Goal: Information Seeking & Learning: Learn about a topic

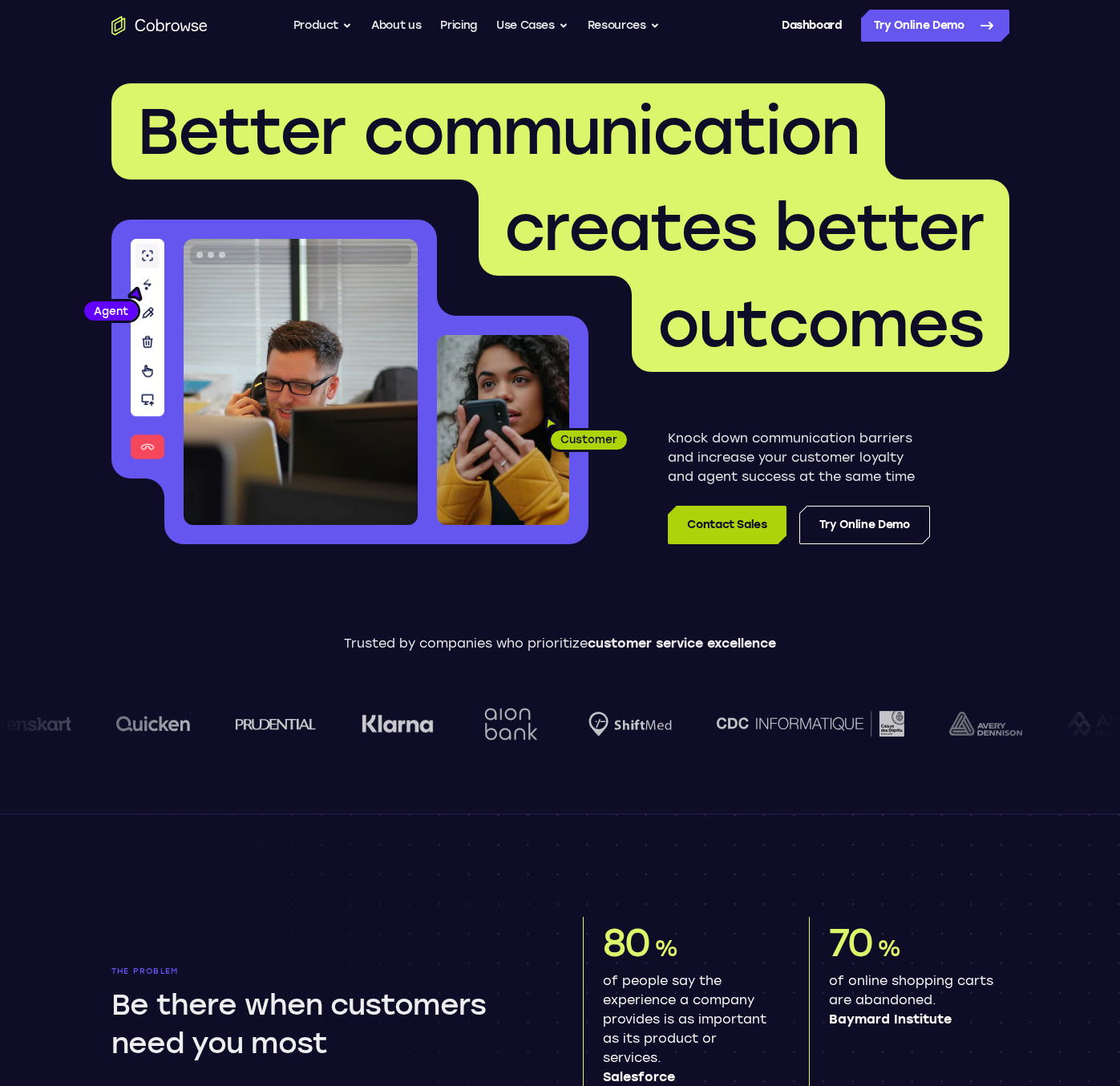
click at [699, 528] on link "Contact Sales" at bounding box center [726, 524] width 118 height 38
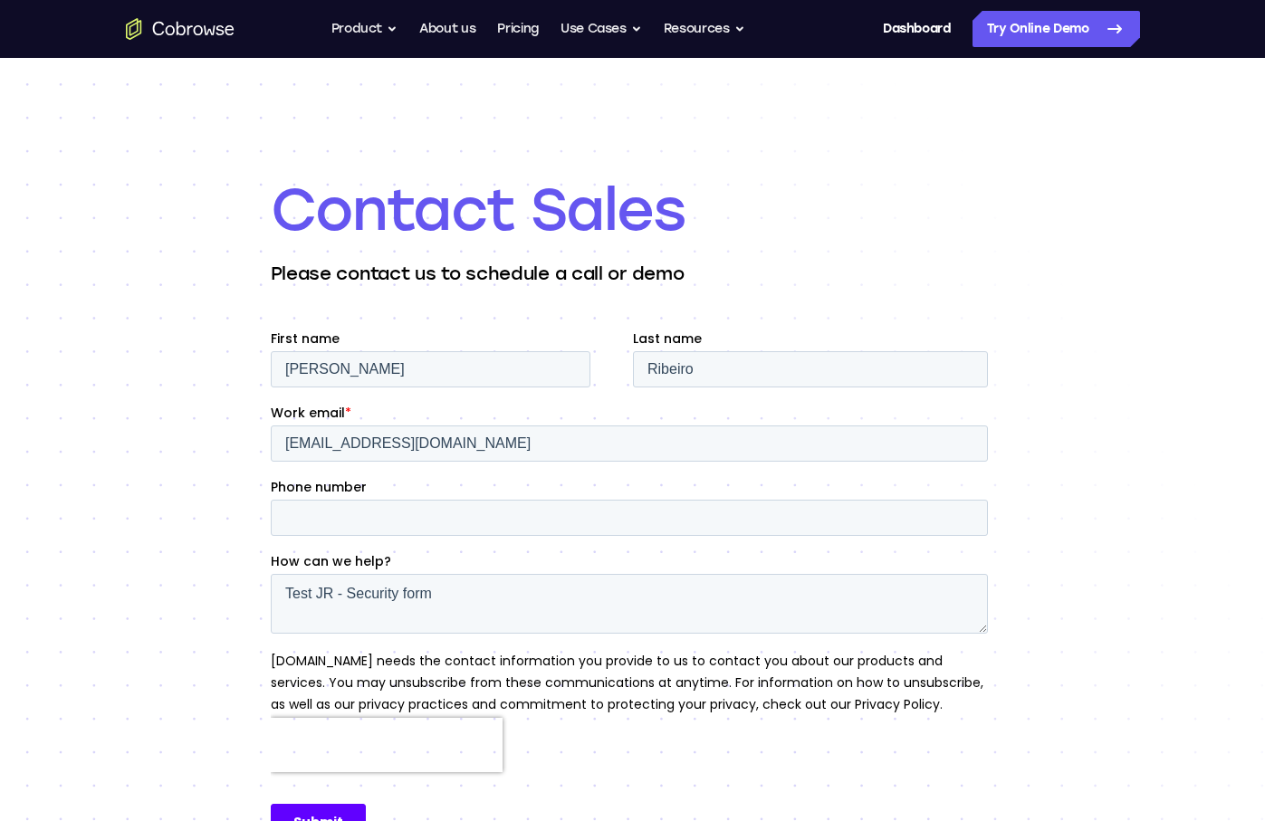
click at [183, 184] on div "Contact Sales Please contact us to schedule a call or demo" at bounding box center [632, 515] width 1265 height 914
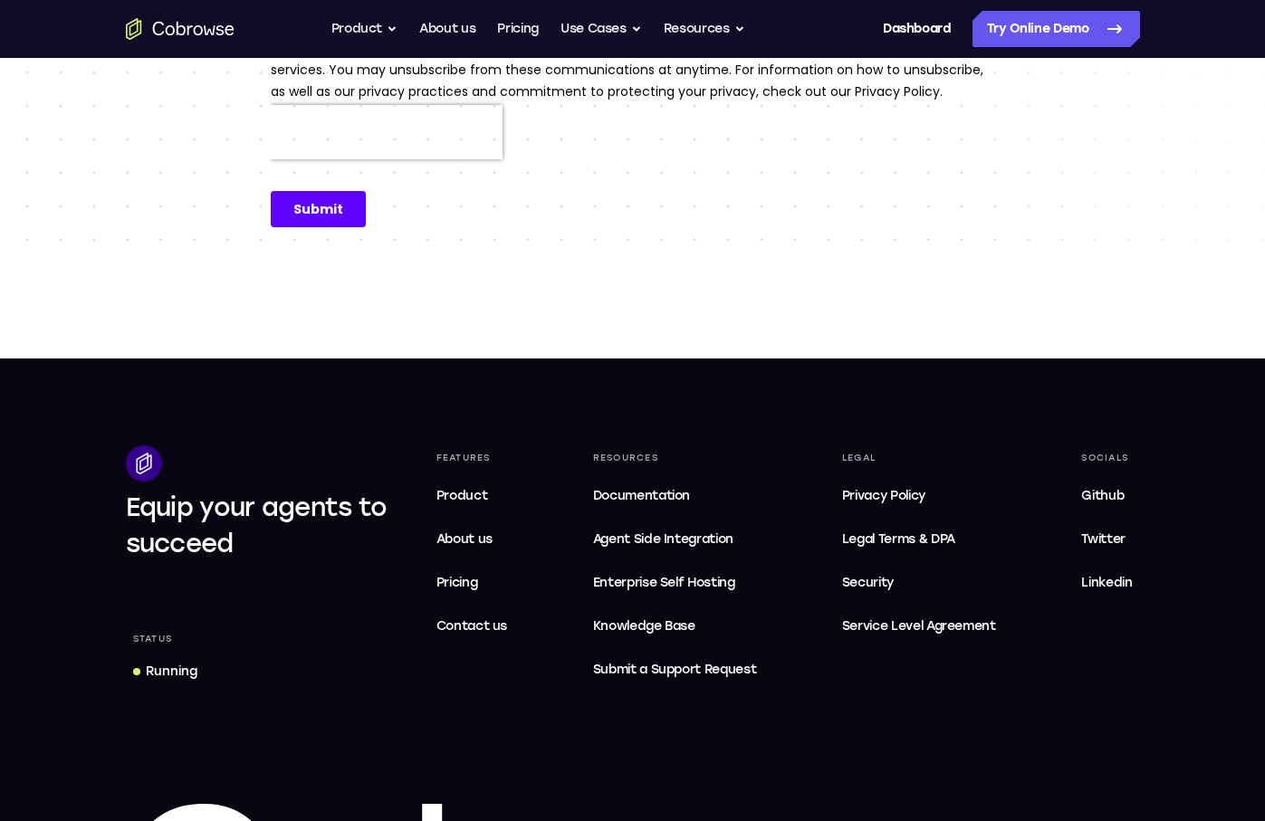
scroll to position [859, 0]
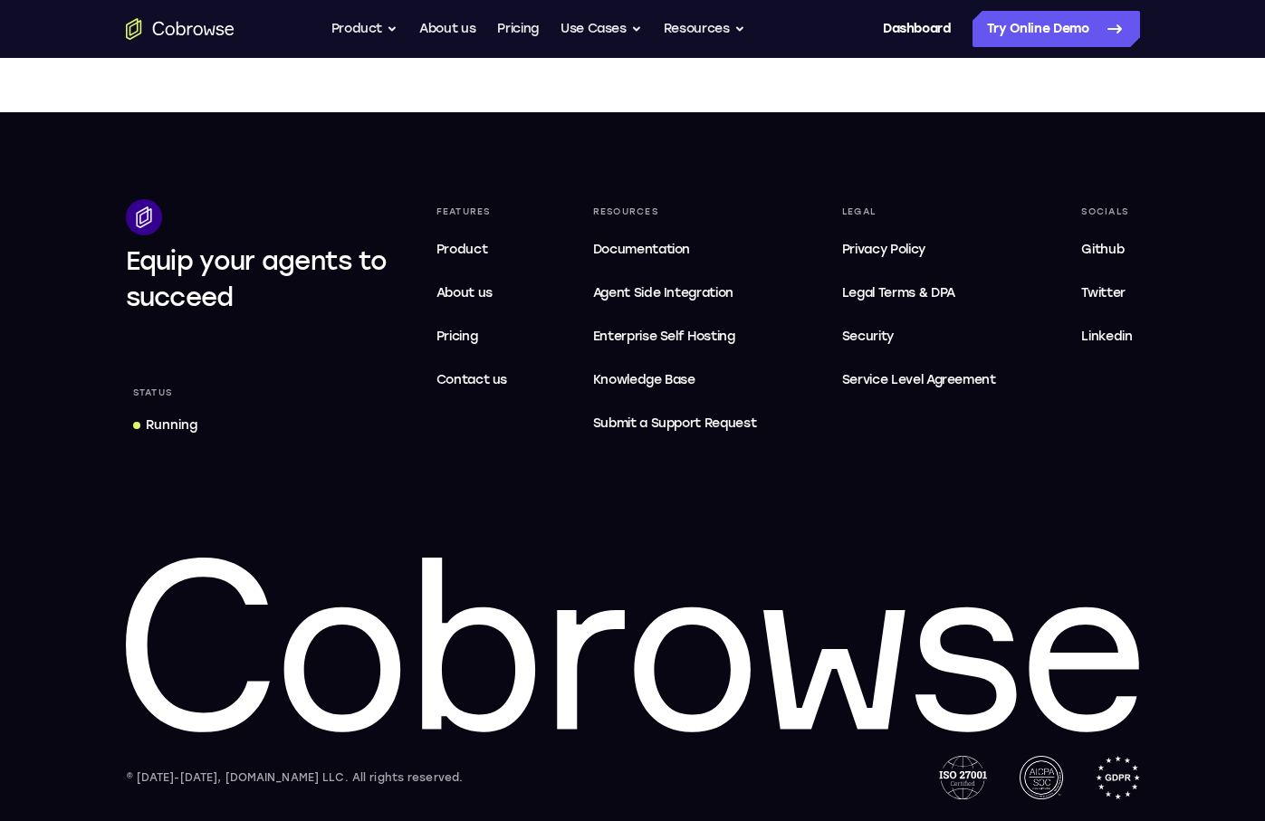
click at [461, 440] on div "Features Product About us Pricing Contact us" at bounding box center [472, 320] width 86 height 243
click at [856, 338] on span "Security" at bounding box center [868, 336] width 52 height 15
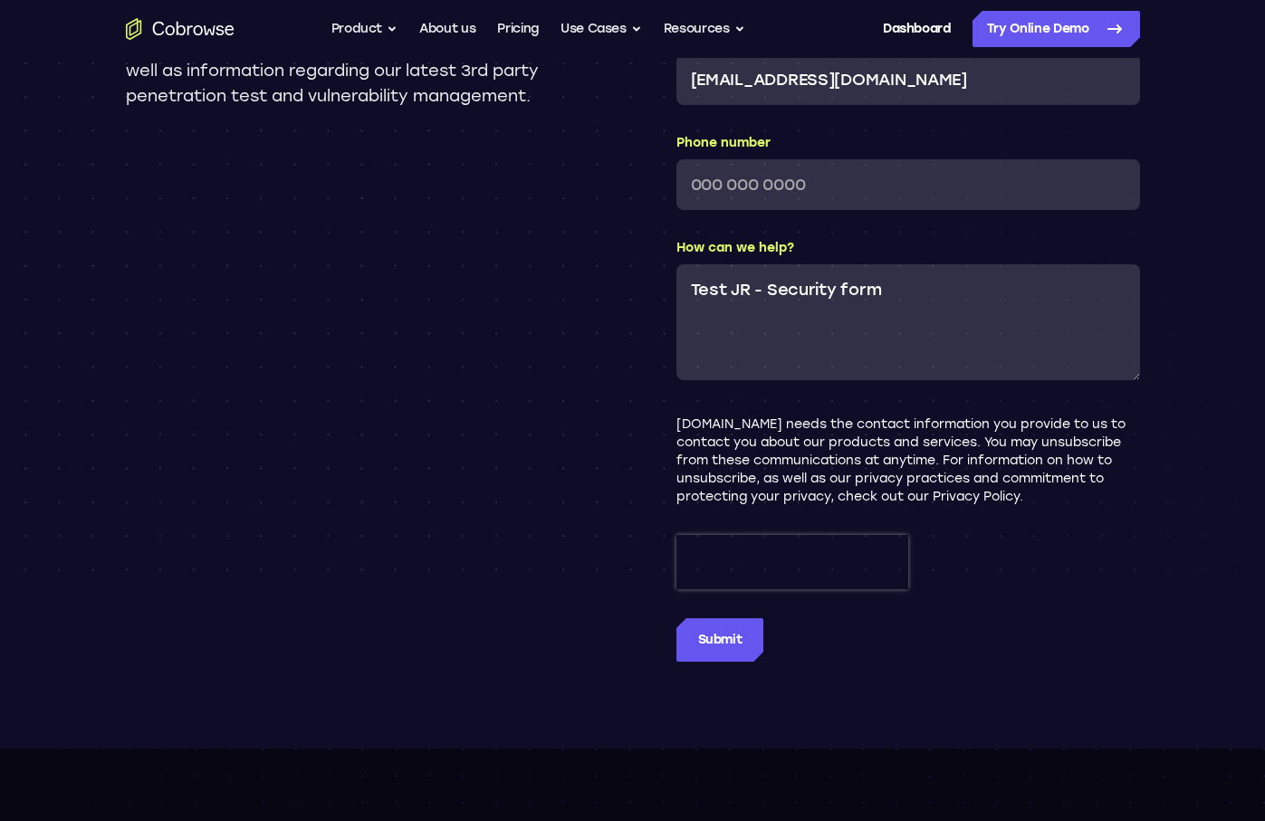
scroll to position [1982, 0]
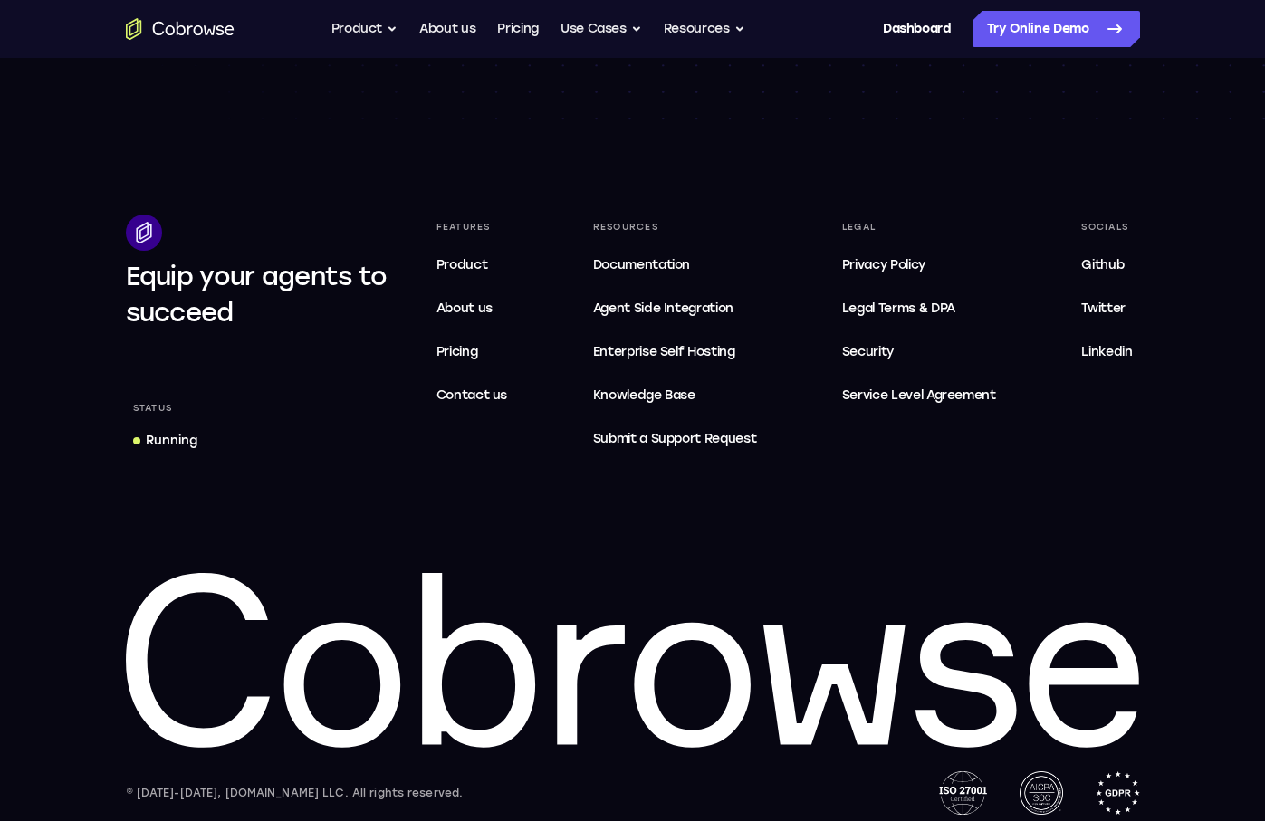
scroll to position [3026, 0]
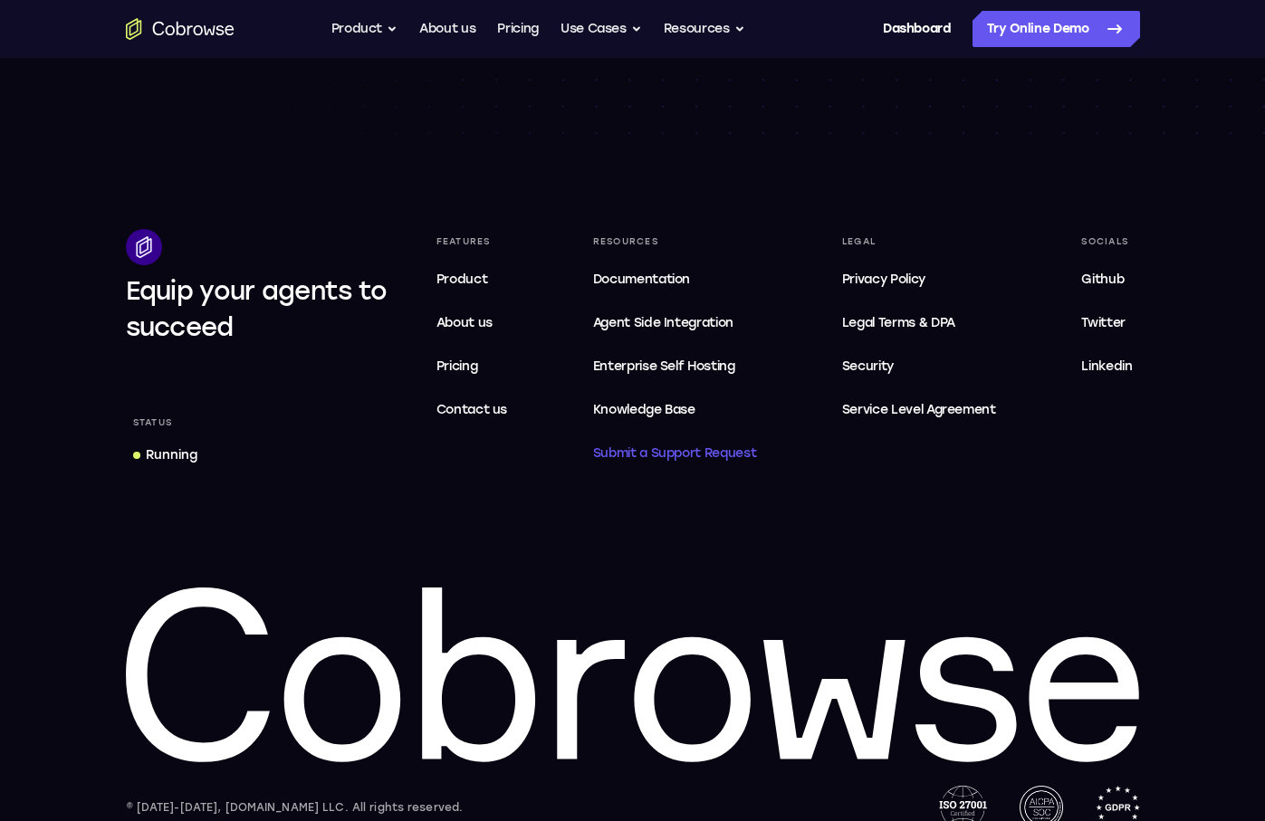
click at [645, 450] on span "Submit a Support Request" at bounding box center [675, 454] width 164 height 22
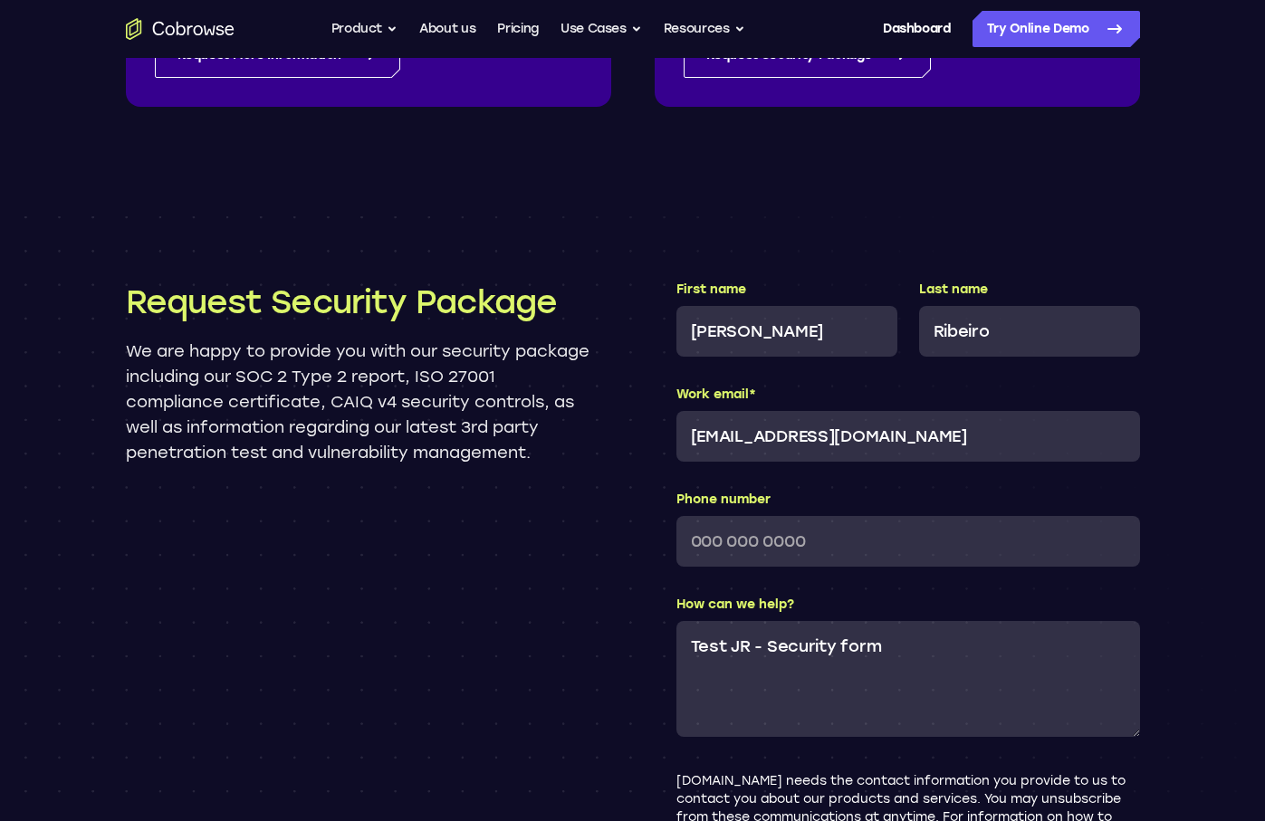
scroll to position [1629, 0]
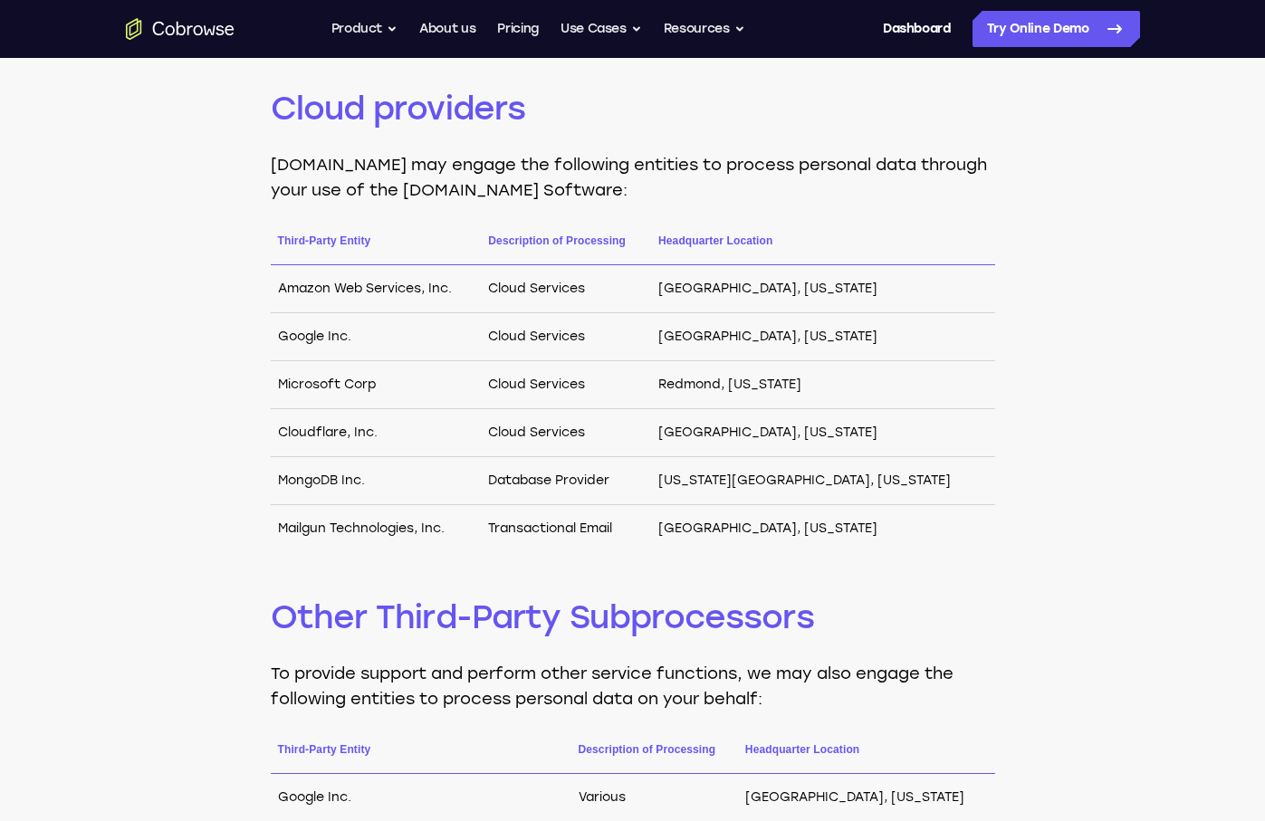
scroll to position [908, 0]
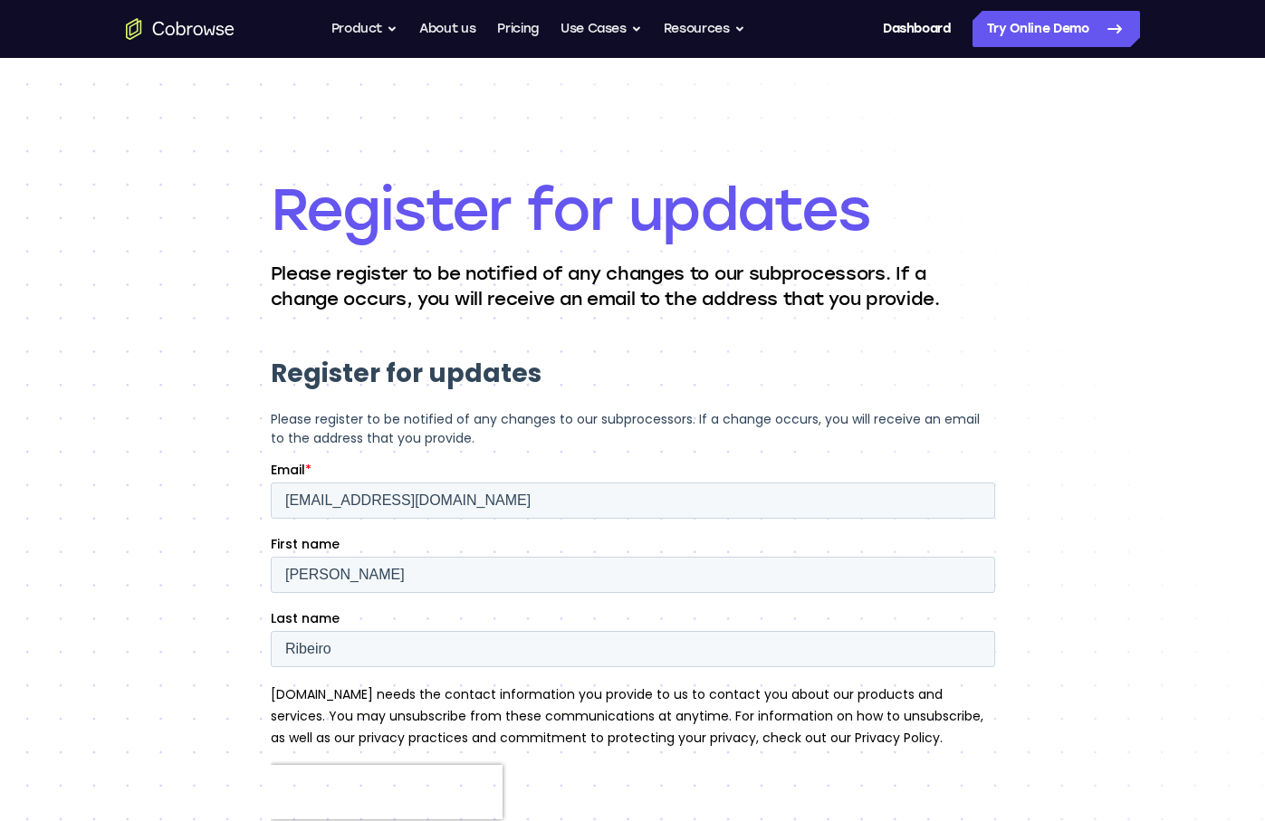
click at [196, 25] on icon "Go to the home page" at bounding box center [197, 30] width 9 height 10
